Goal: Information Seeking & Learning: Learn about a topic

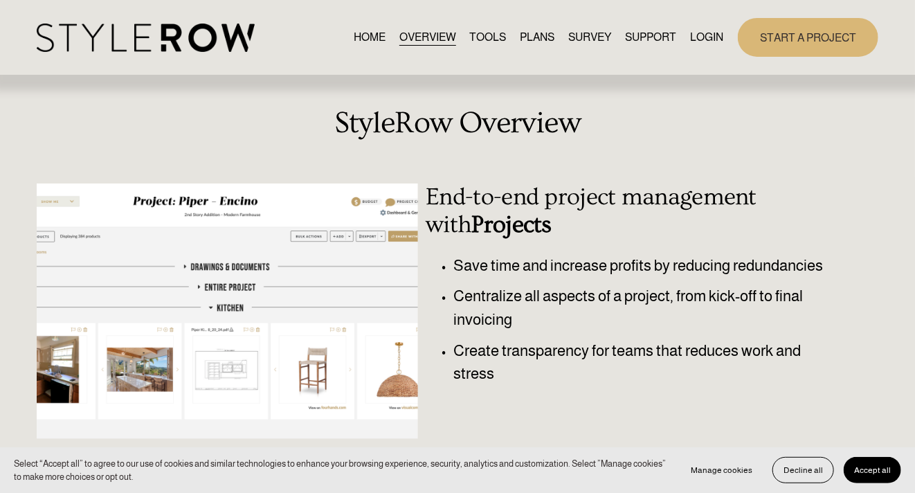
click at [492, 35] on link "TOOLS" at bounding box center [488, 37] width 37 height 19
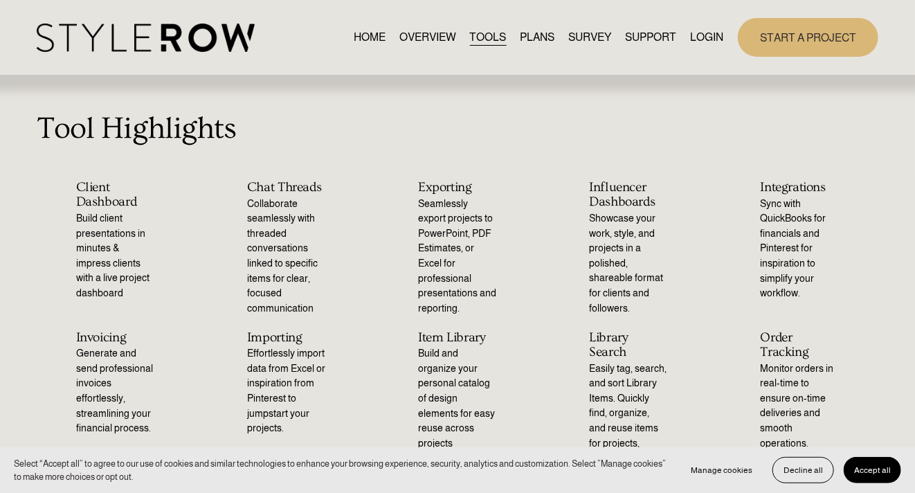
click at [534, 35] on link "PLANS" at bounding box center [538, 37] width 35 height 19
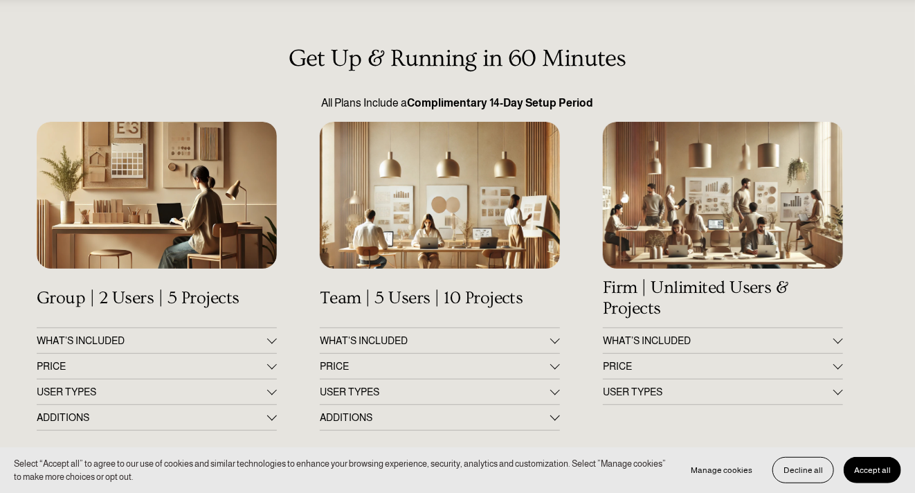
scroll to position [92, 0]
click at [116, 340] on span "WHAT'S INCLUDED" at bounding box center [152, 339] width 231 height 11
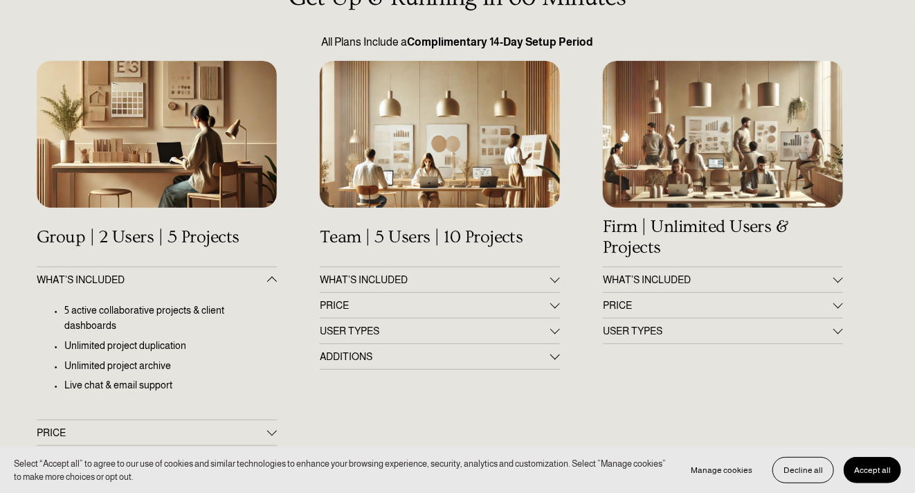
scroll to position [161, 0]
